Goal: Information Seeking & Learning: Learn about a topic

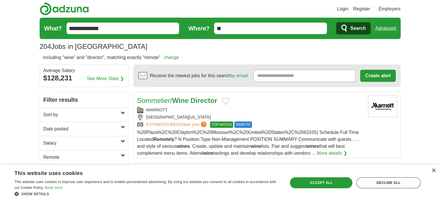
click at [171, 58] on link "change" at bounding box center [171, 57] width 15 height 5
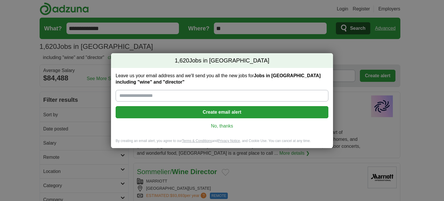
click at [222, 128] on link "No, thanks" at bounding box center [222, 126] width 204 height 6
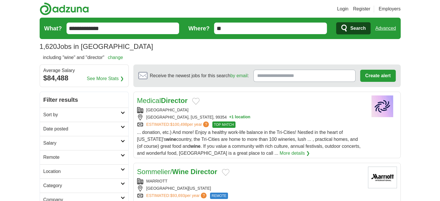
click at [115, 156] on h2 "Remote" at bounding box center [81, 157] width 77 height 7
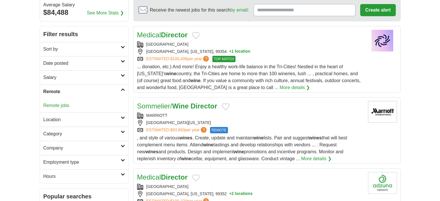
scroll to position [69, 0]
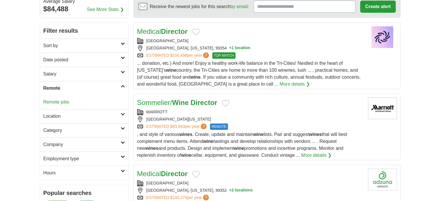
click at [61, 101] on link "Remote jobs" at bounding box center [56, 101] width 26 height 5
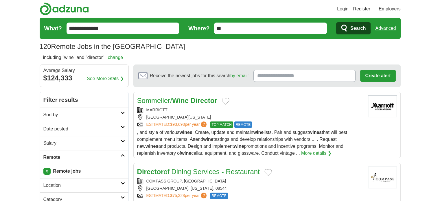
click at [392, 31] on link "Advanced" at bounding box center [385, 29] width 21 height 12
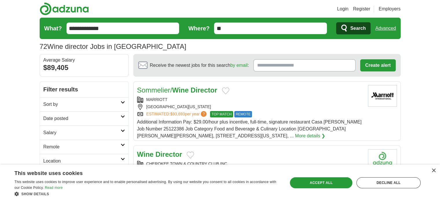
scroll to position [56, 0]
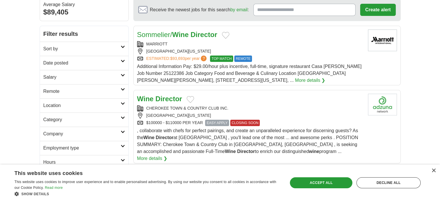
click at [71, 89] on h2 "Remote" at bounding box center [81, 91] width 77 height 7
click at [53, 104] on link "Remote jobs" at bounding box center [56, 105] width 26 height 5
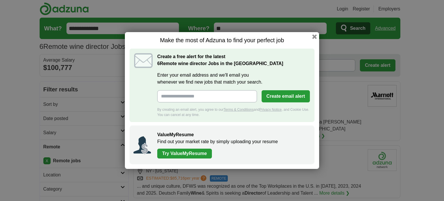
click at [309, 39] on h1 "Make the most of Adzuna to find your perfect job" at bounding box center [222, 40] width 185 height 7
click at [315, 37] on button "button" at bounding box center [315, 37] width 6 height 6
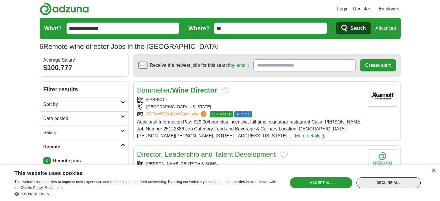
click at [375, 183] on div "Decline all" at bounding box center [388, 182] width 64 height 11
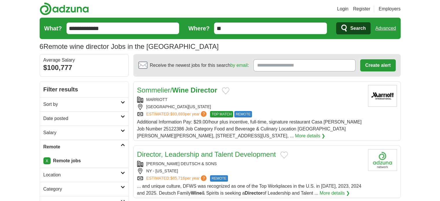
click at [208, 91] on strong "Director" at bounding box center [204, 90] width 27 height 8
click at [48, 163] on link "X" at bounding box center [46, 160] width 7 height 7
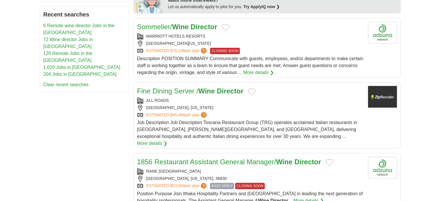
scroll to position [296, 0]
